Goal: Information Seeking & Learning: Find specific page/section

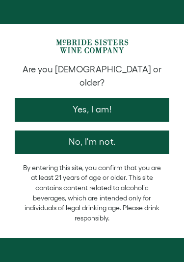
click at [115, 107] on button "Yes, I am!" at bounding box center [92, 110] width 154 height 24
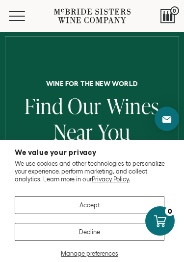
click at [100, 211] on button "Accept" at bounding box center [89, 205] width 149 height 18
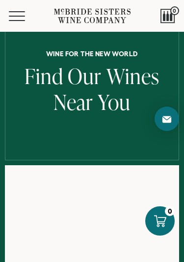
scroll to position [29, 0]
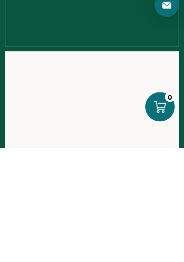
scroll to position [144, 0]
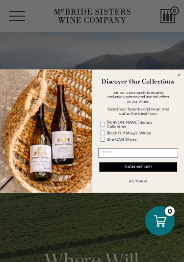
scroll to position [199, 0]
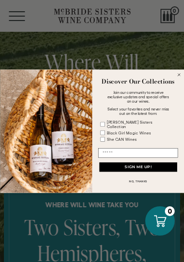
click at [104, 124] on rect "POPUP Form" at bounding box center [102, 124] width 4 height 4
click at [113, 152] on input "Email" at bounding box center [137, 152] width 79 height 9
type input "**********"
click at [125, 167] on button "SIGN ME UP!" at bounding box center [138, 167] width 78 height 9
